Goal: Transaction & Acquisition: Subscribe to service/newsletter

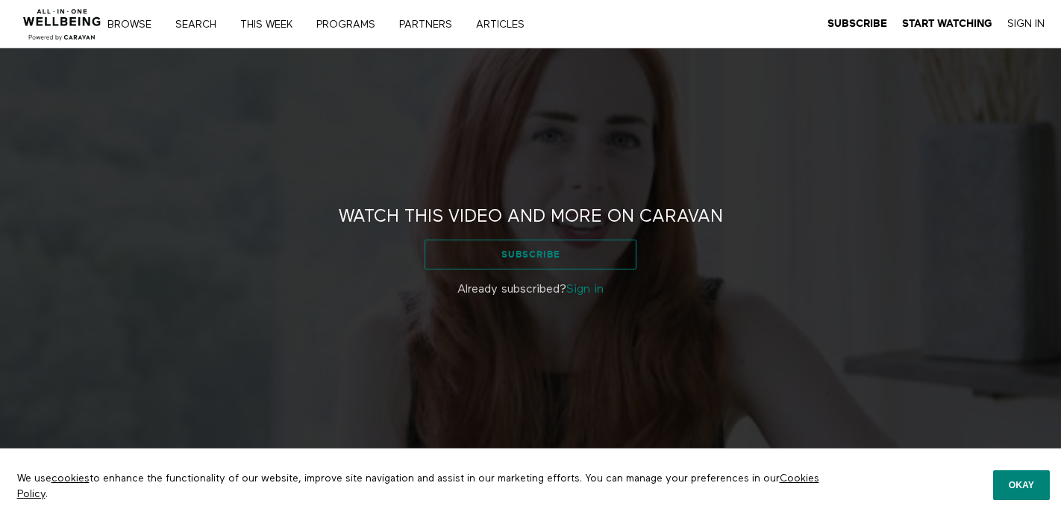
click at [527, 254] on link "Subscribe" at bounding box center [530, 254] width 211 height 30
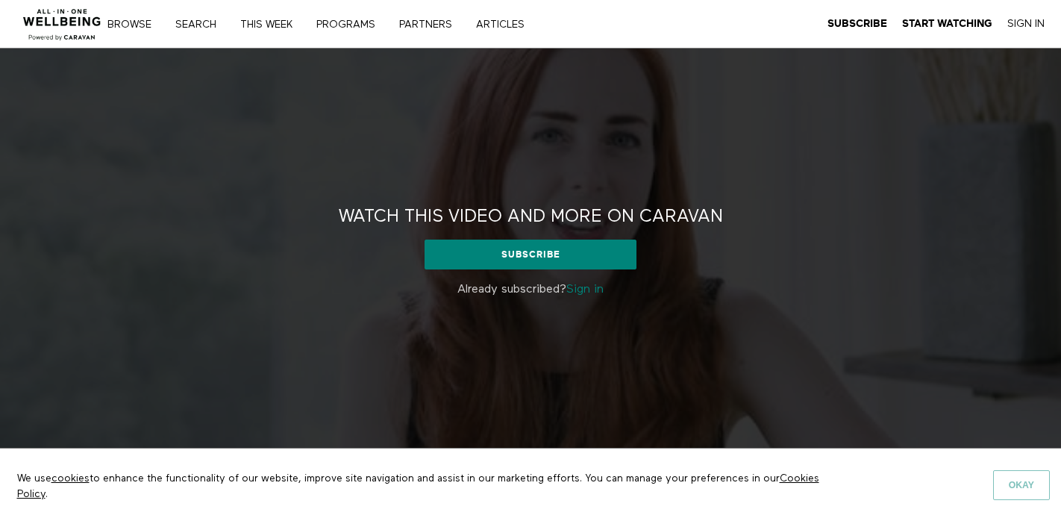
click at [1018, 480] on button "Okay" at bounding box center [1021, 485] width 57 height 30
